Goal: Information Seeking & Learning: Understand process/instructions

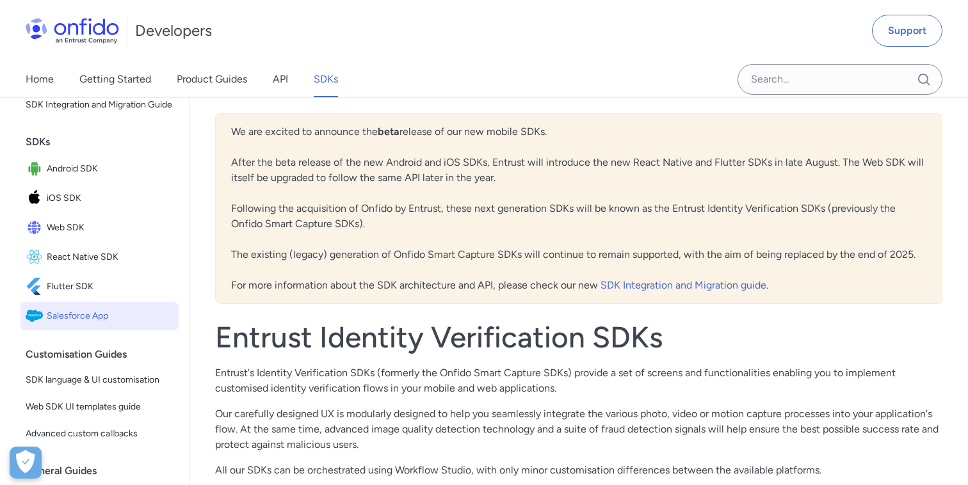
scroll to position [98, 0]
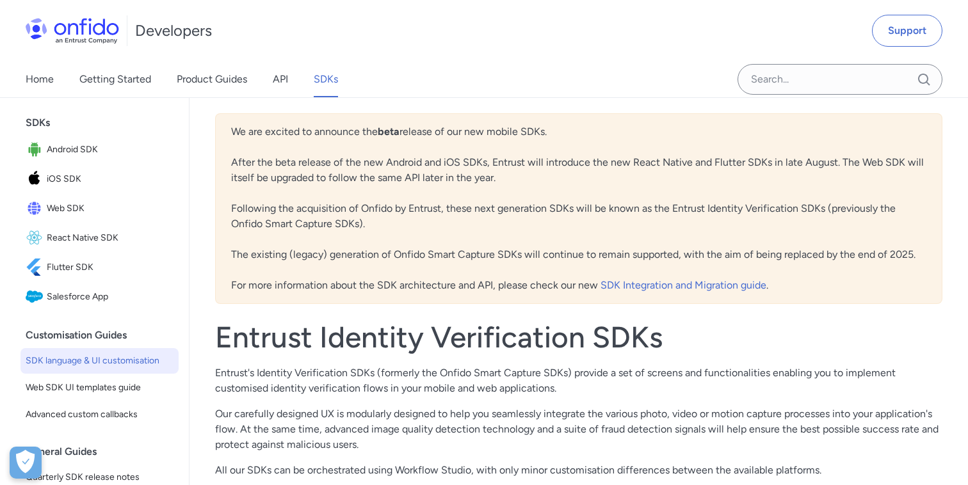
click at [132, 361] on span "SDK language & UI customisation" at bounding box center [100, 360] width 148 height 15
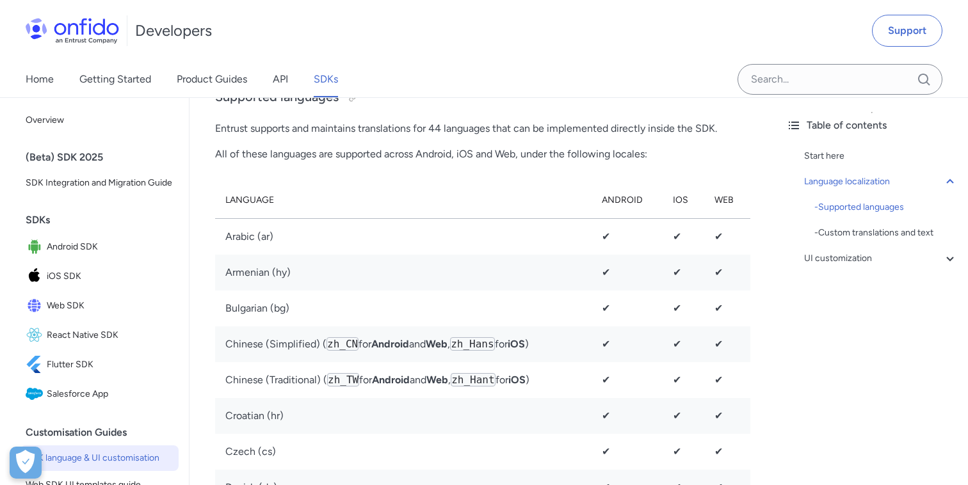
scroll to position [522, 0]
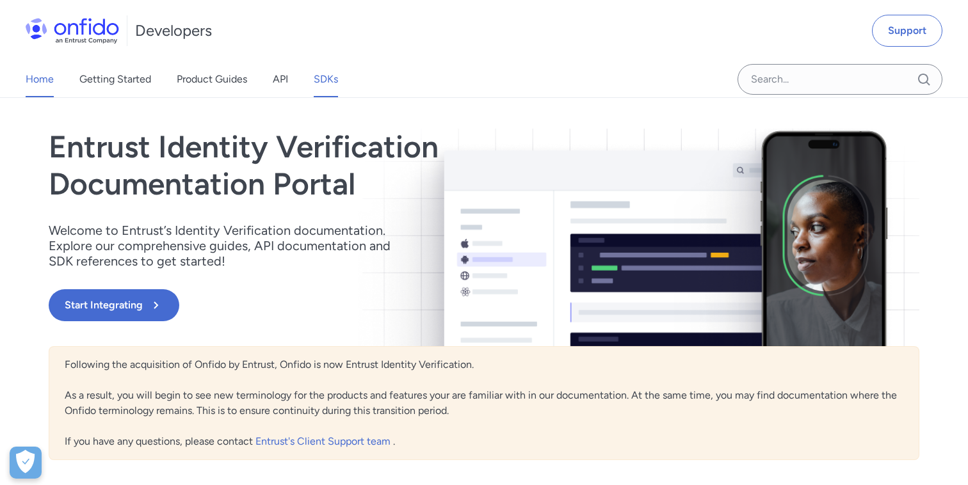
click at [329, 81] on link "SDKs" at bounding box center [326, 79] width 24 height 36
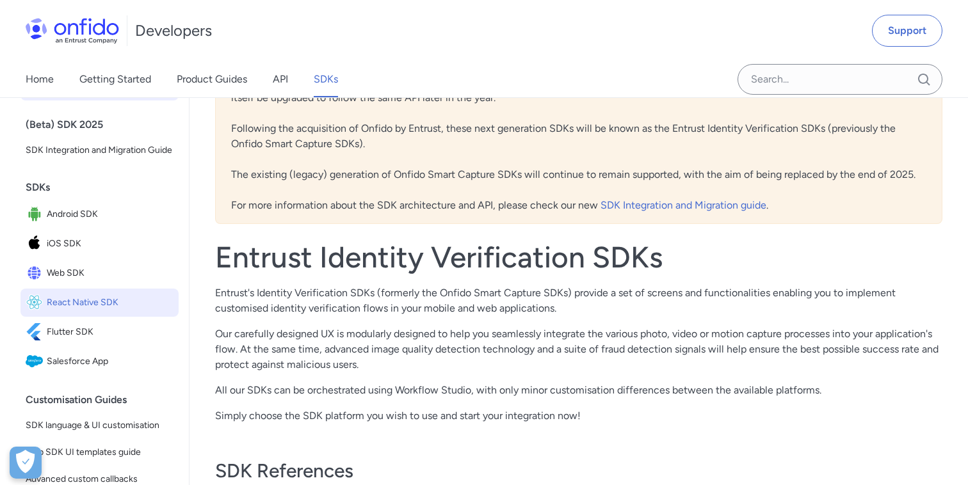
scroll to position [36, 0]
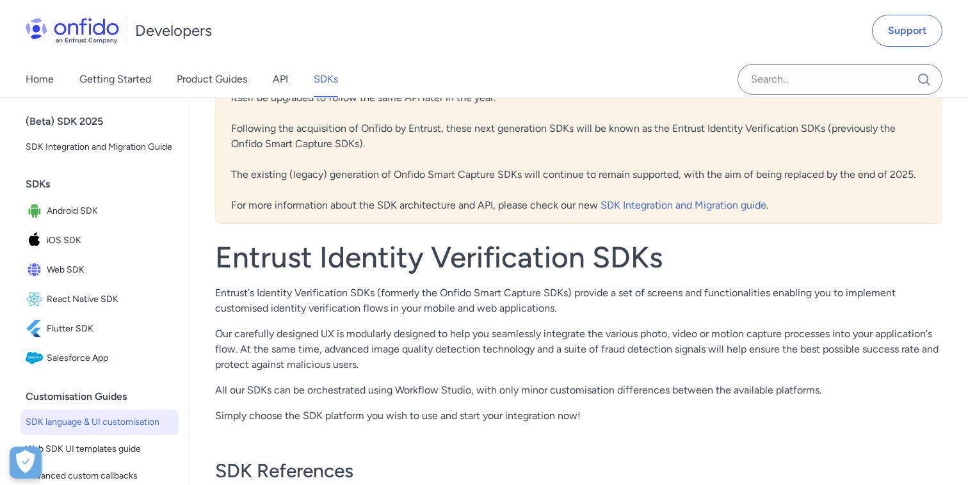
click at [111, 418] on span "SDK language & UI customisation" at bounding box center [100, 422] width 148 height 15
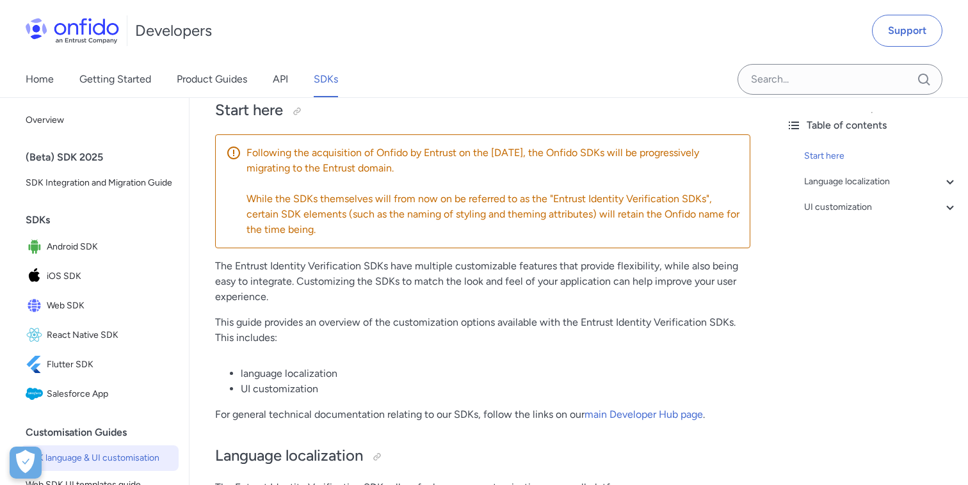
scroll to position [2650, 0]
